Goal: Task Accomplishment & Management: Complete application form

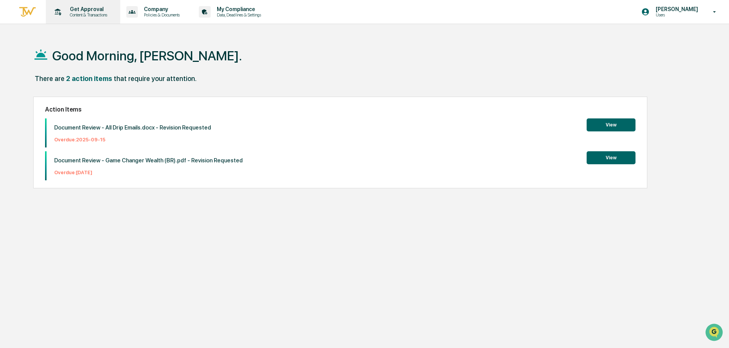
click at [93, 10] on p "Get Approval" at bounding box center [87, 9] width 47 height 6
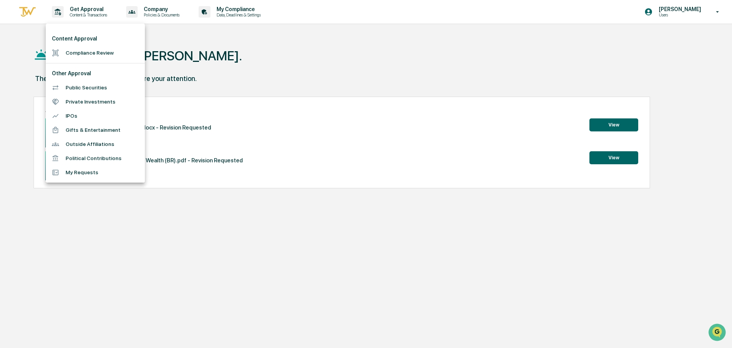
click at [70, 52] on li "Compliance Review" at bounding box center [95, 53] width 99 height 14
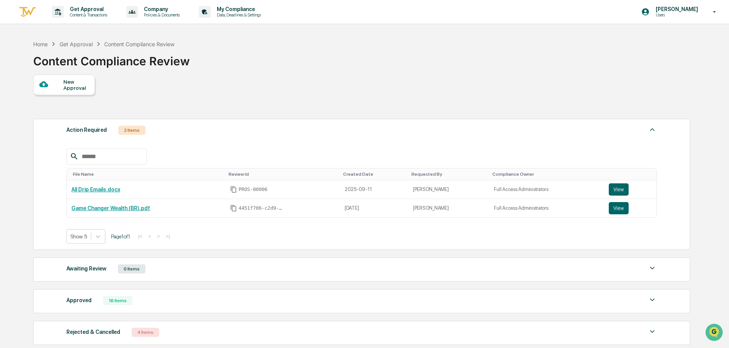
click at [53, 79] on div "New Approval" at bounding box center [64, 84] width 62 height 21
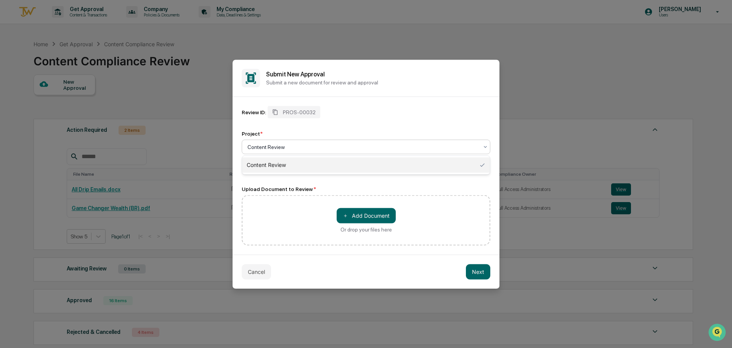
click at [314, 148] on div at bounding box center [363, 147] width 231 height 8
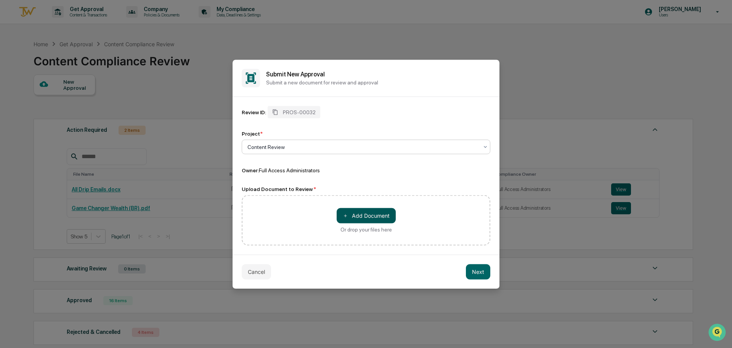
click at [365, 213] on button "＋ Add Document" at bounding box center [366, 215] width 59 height 15
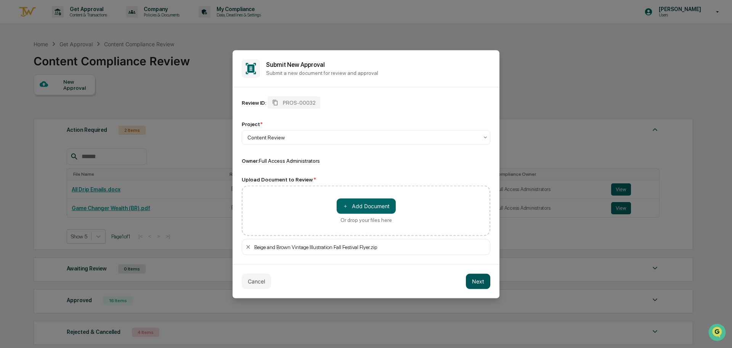
click at [474, 283] on button "Next" at bounding box center [478, 280] width 24 height 15
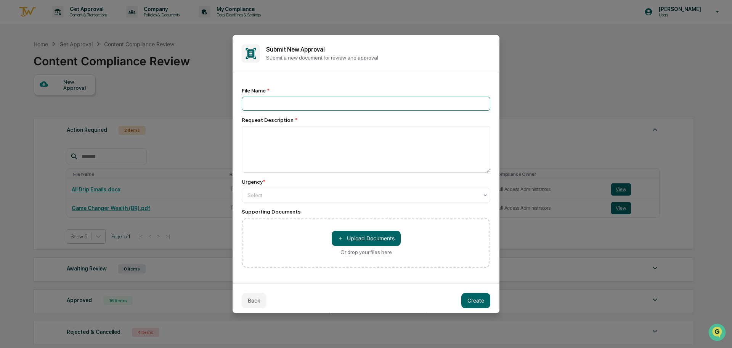
click at [297, 107] on input at bounding box center [366, 103] width 249 height 14
type input "**********"
click at [288, 140] on textarea at bounding box center [366, 149] width 249 height 47
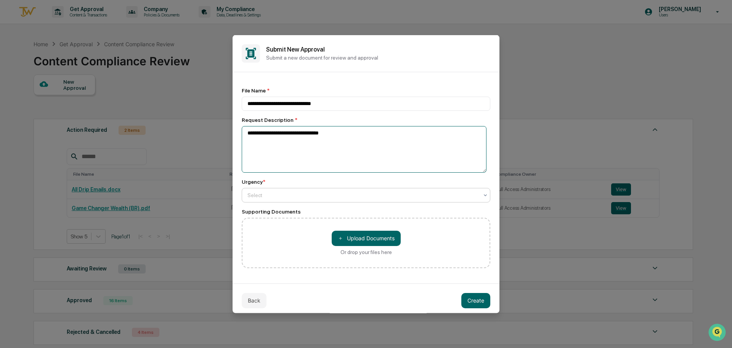
type textarea "**********"
click at [274, 188] on div "Select" at bounding box center [366, 194] width 249 height 14
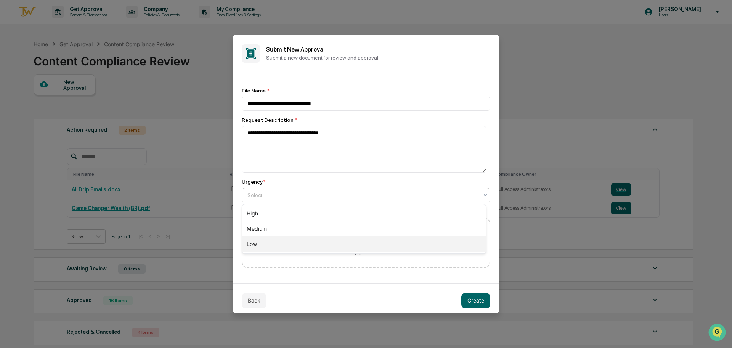
click at [280, 241] on div "Low" at bounding box center [364, 243] width 244 height 15
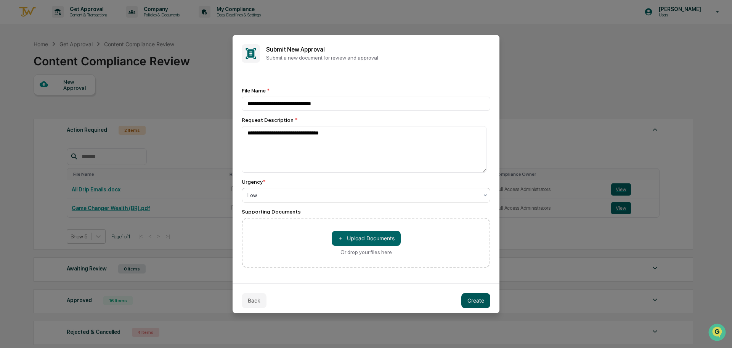
click at [474, 299] on button "Create" at bounding box center [476, 299] width 29 height 15
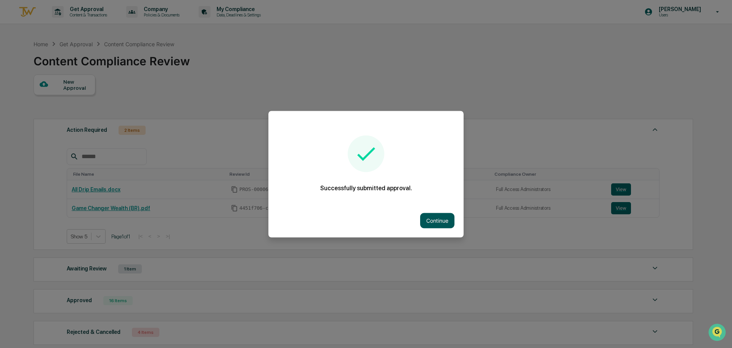
click at [430, 219] on button "Continue" at bounding box center [437, 219] width 34 height 15
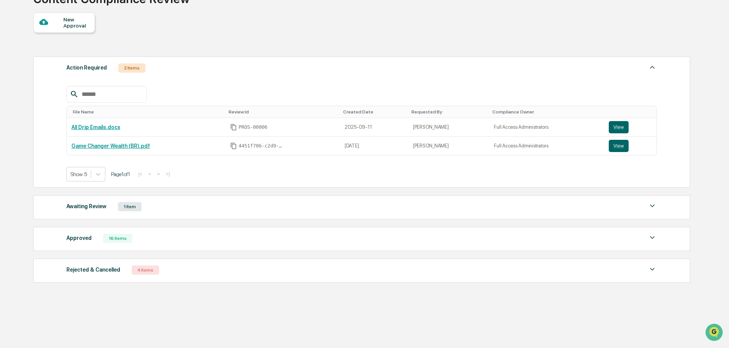
scroll to position [66, 0]
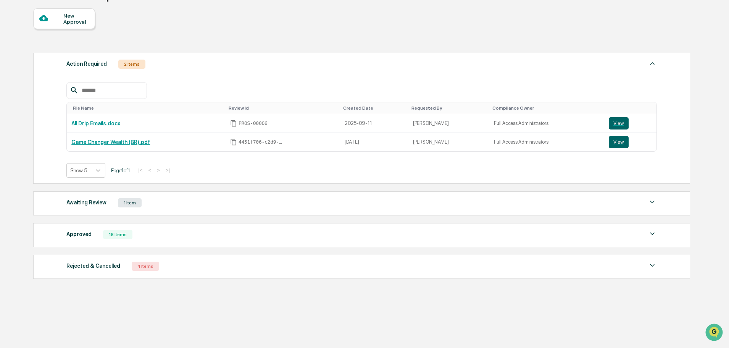
click at [81, 237] on div "Approved" at bounding box center [78, 234] width 25 height 10
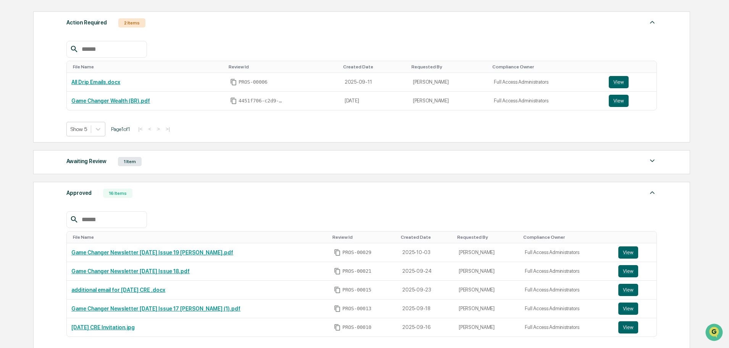
scroll to position [180, 0]
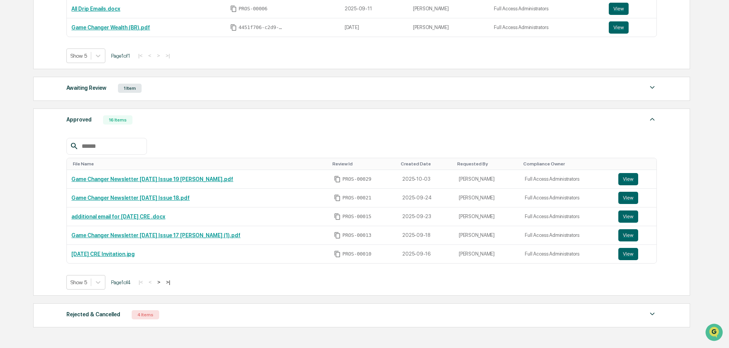
click at [163, 282] on button ">" at bounding box center [159, 281] width 8 height 6
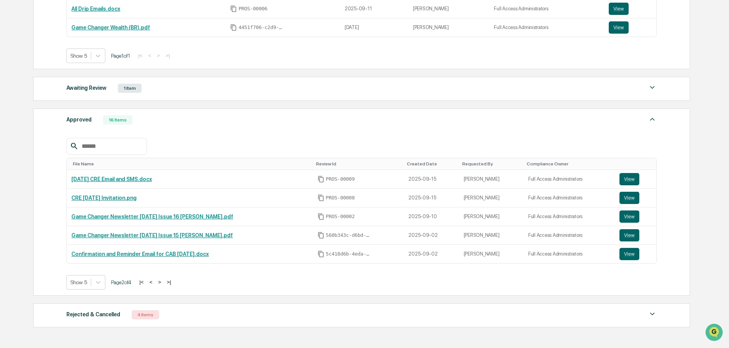
click at [163, 282] on button ">" at bounding box center [160, 281] width 8 height 6
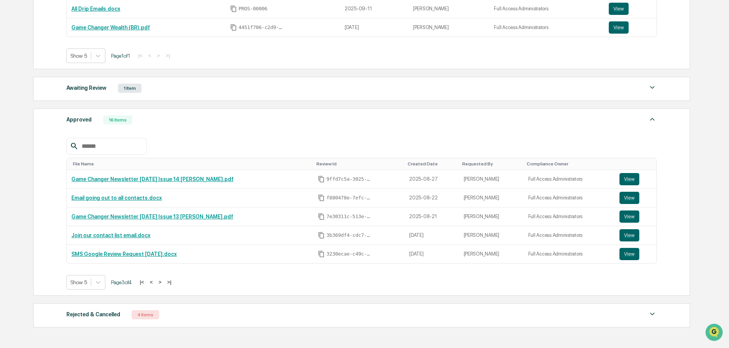
click at [163, 282] on button ">" at bounding box center [160, 281] width 8 height 6
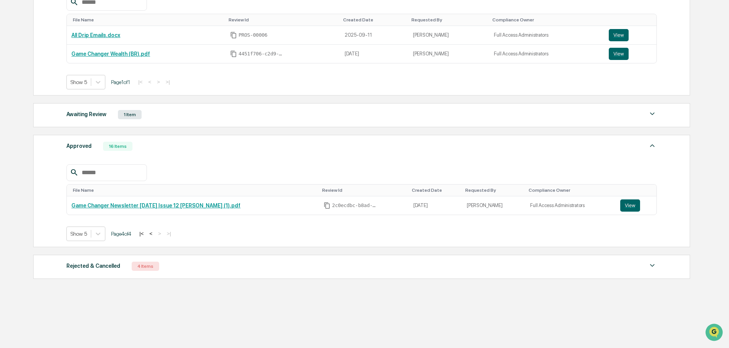
scroll to position [154, 0]
click at [154, 232] on button "<" at bounding box center [151, 233] width 8 height 6
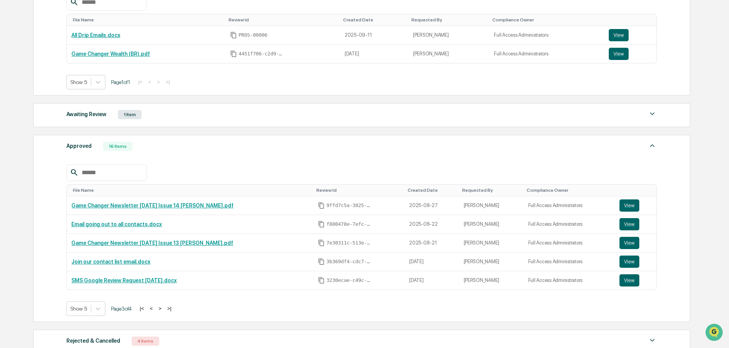
click at [155, 307] on button "<" at bounding box center [151, 308] width 8 height 6
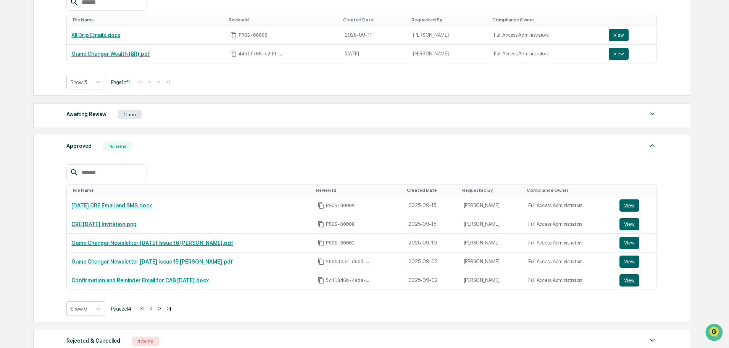
click at [154, 307] on button "<" at bounding box center [151, 308] width 8 height 6
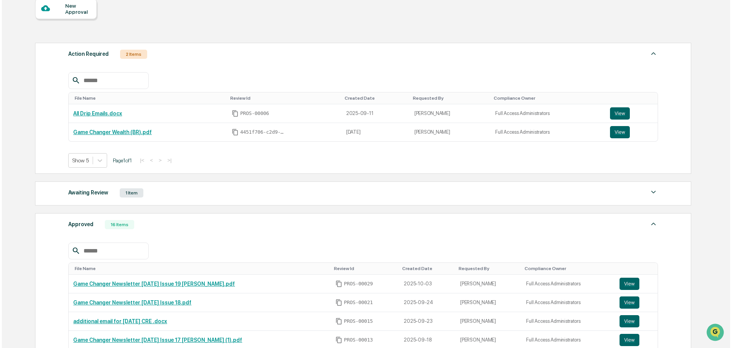
scroll to position [2, 0]
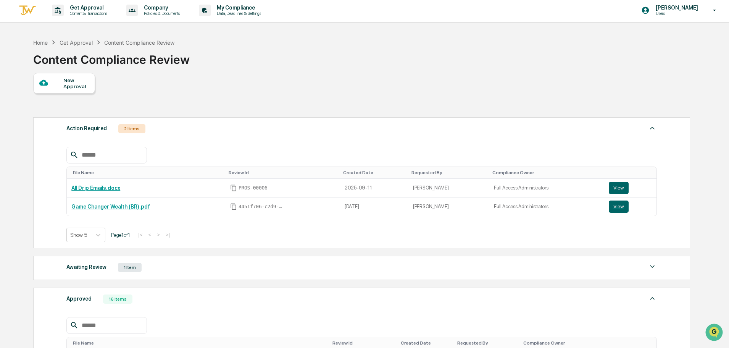
click at [53, 97] on div "New Approval Action Required 2 Items File Name Review Id Created Date Requested…" at bounding box center [361, 291] width 656 height 437
click at [53, 78] on div at bounding box center [51, 83] width 24 height 10
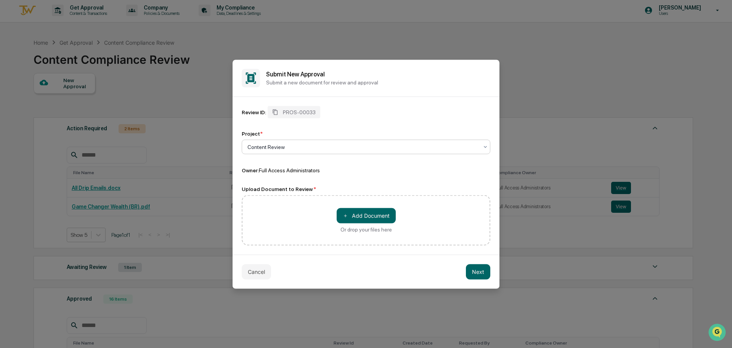
click at [312, 144] on div at bounding box center [363, 147] width 231 height 8
click at [312, 145] on div at bounding box center [363, 147] width 231 height 8
click at [361, 213] on button "＋ Add Document" at bounding box center [366, 215] width 59 height 15
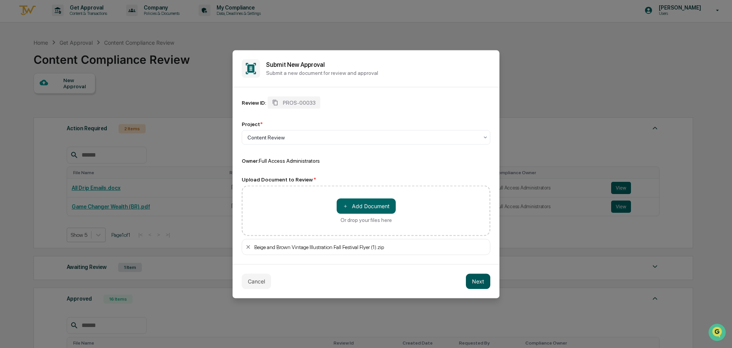
click at [478, 281] on button "Next" at bounding box center [478, 280] width 24 height 15
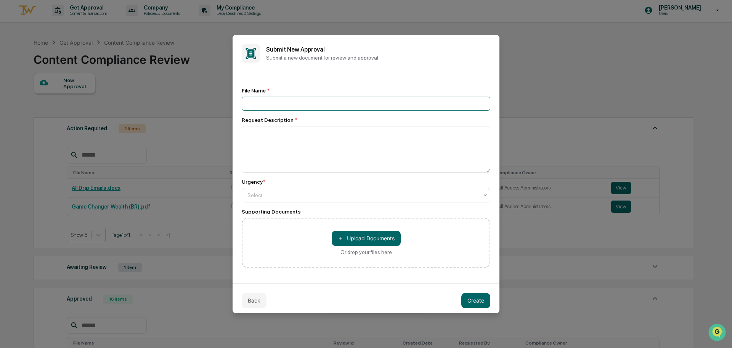
click at [317, 101] on input at bounding box center [366, 103] width 249 height 14
type input "**********"
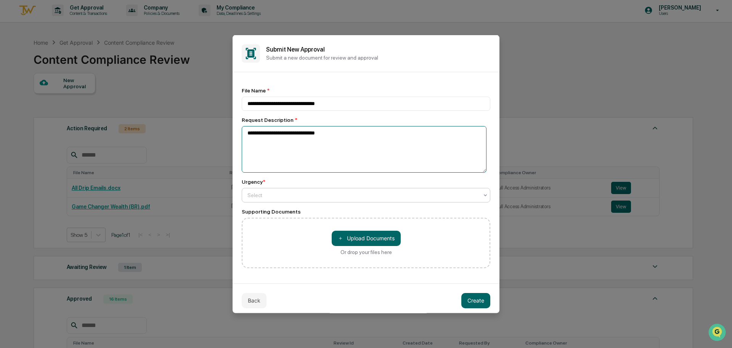
type textarea "**********"
click at [326, 200] on div "Select" at bounding box center [363, 194] width 239 height 11
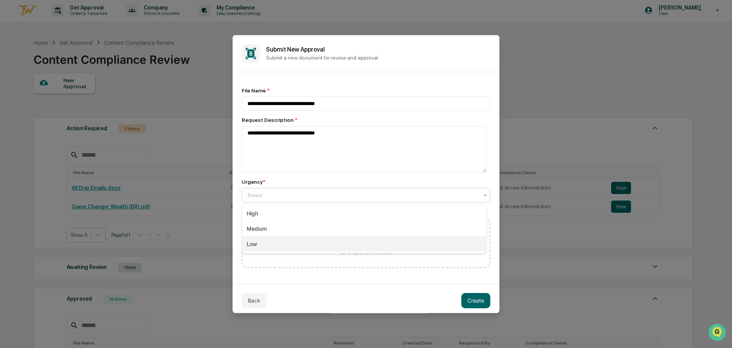
click at [303, 240] on div "Low" at bounding box center [364, 243] width 244 height 15
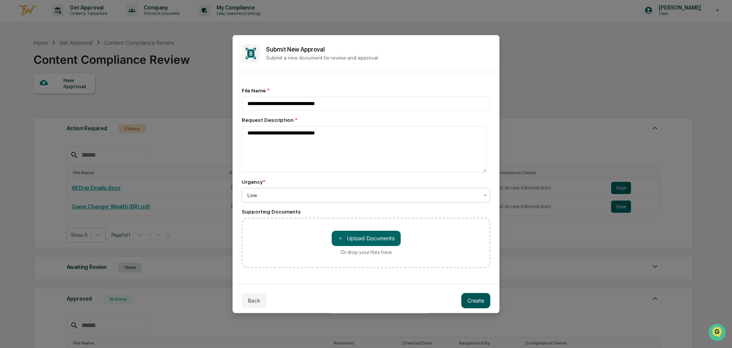
click at [473, 301] on button "Create" at bounding box center [476, 299] width 29 height 15
